Goal: Information Seeking & Learning: Learn about a topic

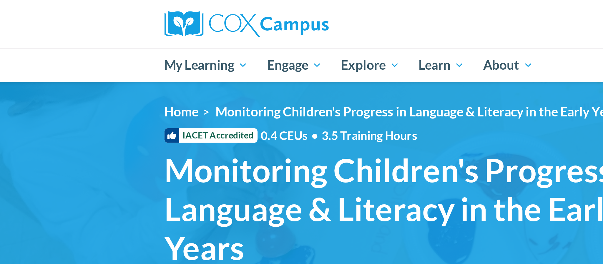
click at [269, 59] on div "<en>My Learning</en><fr>New fr_My Learning</fr><it>New it_My Learning</it><de>N…" at bounding box center [301, 84] width 371 height 84
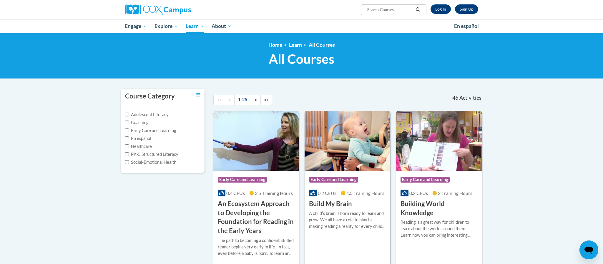
click at [372, 10] on input "Search..." at bounding box center [389, 9] width 47 height 7
type input "Monitoring children's progress in language"
click at [418, 10] on icon "Search" at bounding box center [418, 9] width 4 height 4
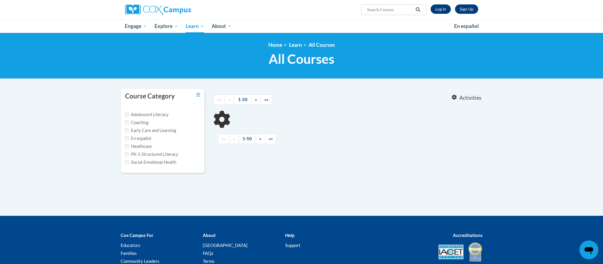
type input "Monitoring children's progress in language"
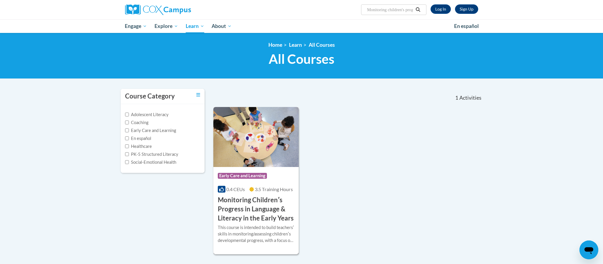
click at [251, 212] on h3 "Monitoring Childrenʹs Progress in Language & Literacy in the Early Years" at bounding box center [256, 209] width 77 height 27
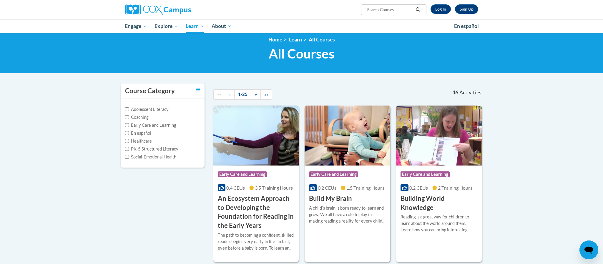
scroll to position [4, 0]
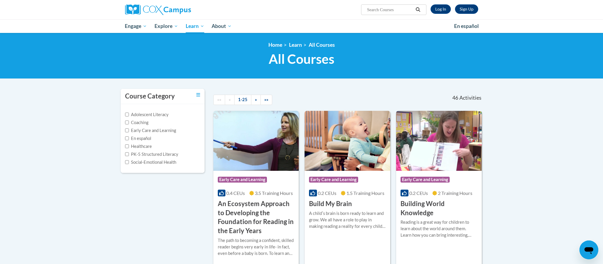
click at [366, 10] on input "Search..." at bounding box center [389, 9] width 47 height 7
click at [387, 8] on input "Monitoring" at bounding box center [389, 9] width 47 height 7
type input "Monitoring Children's Progress in Language and Literacy in the Early Years"
click at [419, 9] on icon "Search" at bounding box center [417, 9] width 5 height 4
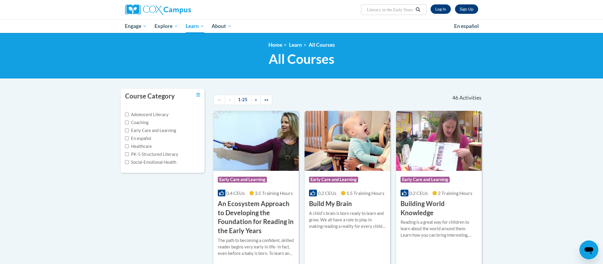
scroll to position [0, 0]
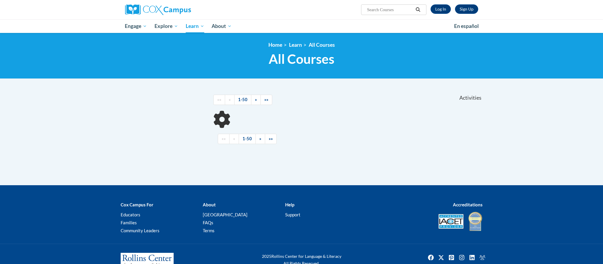
click at [419, 9] on icon "Search" at bounding box center [417, 9] width 5 height 4
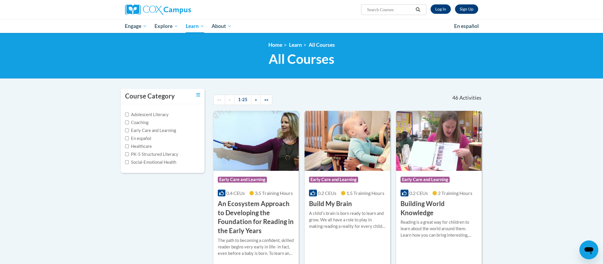
click at [447, 22] on ul "My Learning My Learning My Course Progress Certificates My Action Plans Group D…" at bounding box center [285, 26] width 329 height 14
click at [371, 11] on input "Search..." at bounding box center [389, 9] width 47 height 7
click at [403, 12] on input "M0nitoring Children" at bounding box center [389, 9] width 47 height 7
type input "M0nitoring Children's progress in language and literacy"
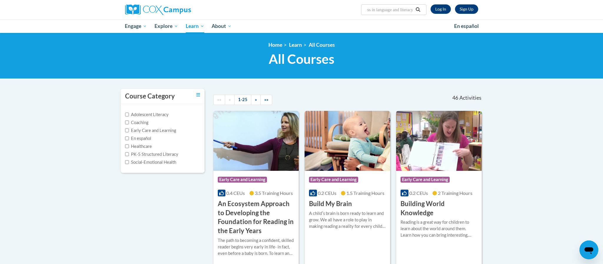
click at [418, 10] on icon "Search" at bounding box center [417, 9] width 5 height 4
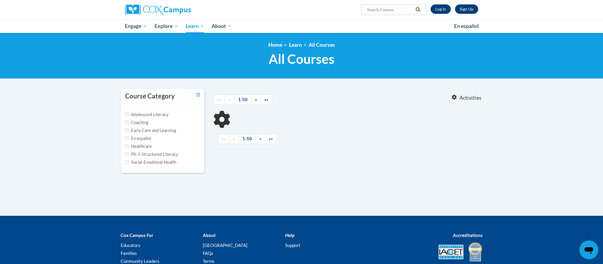
type input "M0nitoring Children's progress in language and literacy"
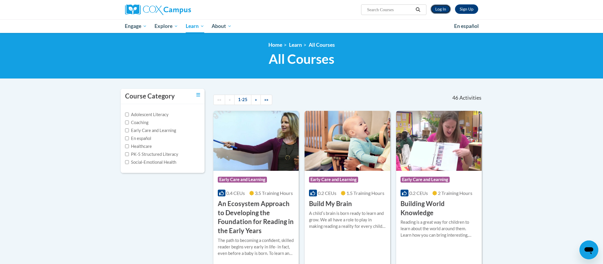
click at [439, 11] on link "Log In" at bounding box center [440, 8] width 20 height 9
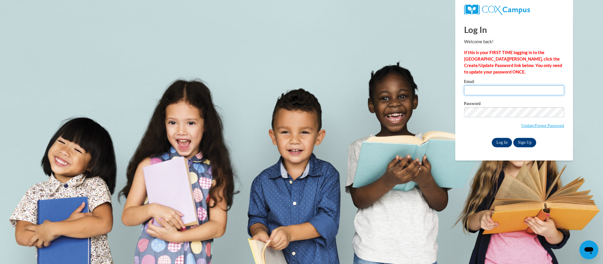
type input "b_ross@vwcs.net"
click at [500, 146] on input "Log In" at bounding box center [502, 142] width 21 height 9
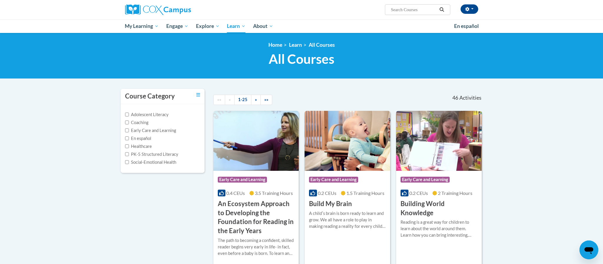
click at [392, 10] on input "Search..." at bounding box center [413, 9] width 47 height 7
type input "Monitoring Children's progress in language"
click at [442, 9] on icon "Search" at bounding box center [441, 9] width 5 height 4
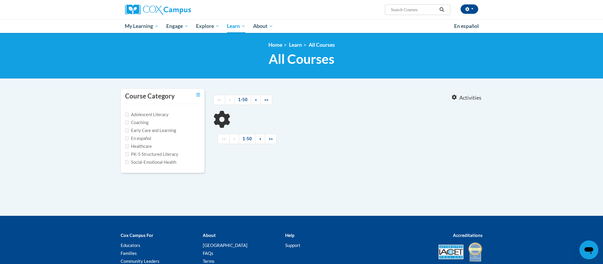
type input "Monitoring Children's progress in language"
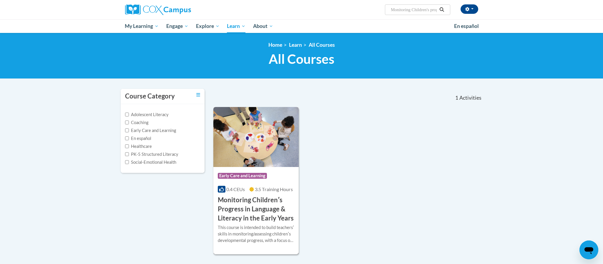
click at [255, 198] on h3 "Monitoring Childrenʹs Progress in Language & Literacy in the Early Years" at bounding box center [256, 209] width 77 height 27
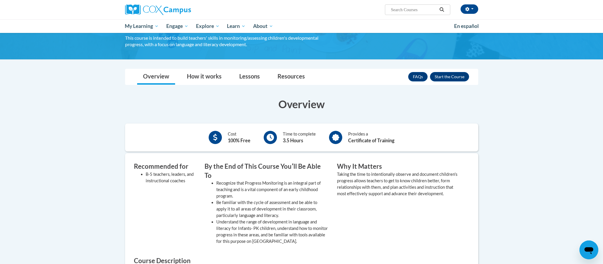
scroll to position [76, 0]
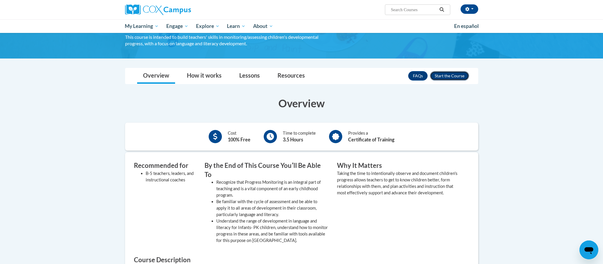
click at [459, 78] on button "Enroll" at bounding box center [449, 75] width 39 height 9
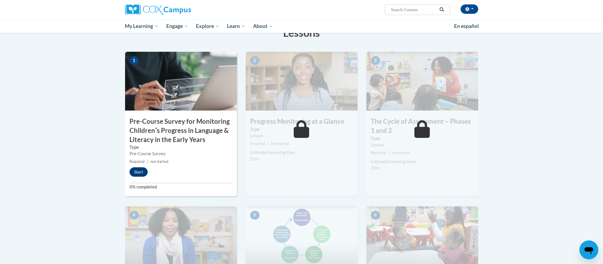
scroll to position [118, 0]
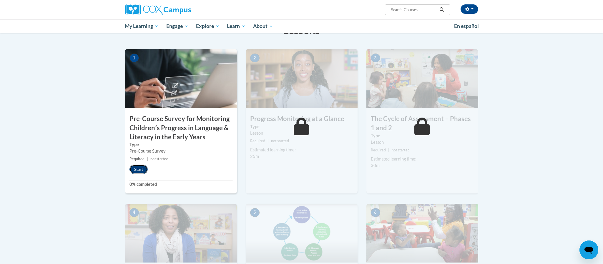
click at [138, 169] on button "Start" at bounding box center [138, 169] width 18 height 9
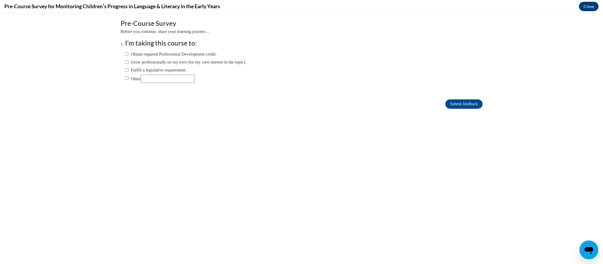
scroll to position [0, 0]
click at [128, 55] on input "Obtain required Professional Development credit." at bounding box center [127, 54] width 4 height 6
radio input "true"
click at [466, 105] on input "Submit feedback" at bounding box center [463, 103] width 37 height 9
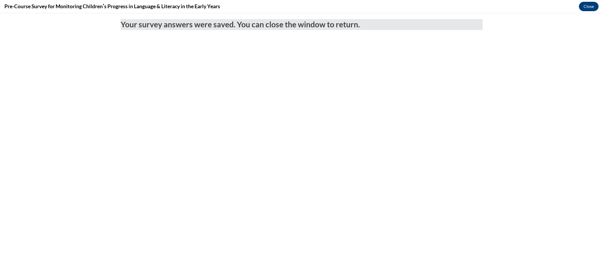
click at [423, 75] on body "Your survey answers were saved. You can close the window to return." at bounding box center [301, 138] width 603 height 251
click at [586, 7] on button "Close" at bounding box center [589, 6] width 20 height 9
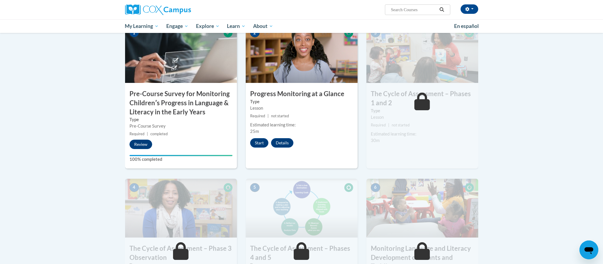
scroll to position [140, 0]
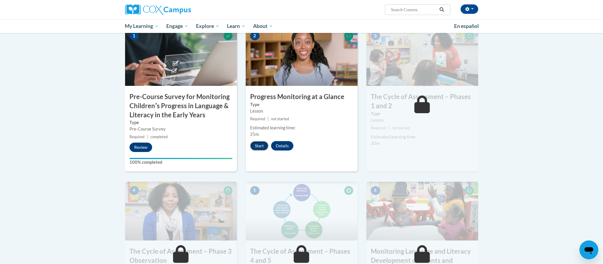
click at [261, 148] on button "Start" at bounding box center [259, 145] width 18 height 9
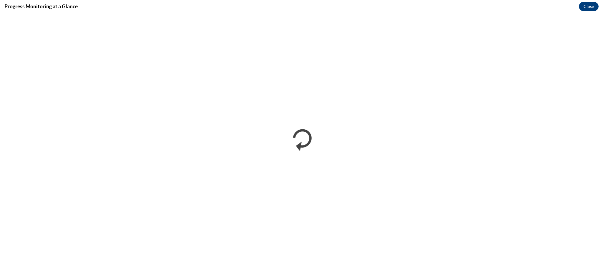
scroll to position [0, 0]
